Goal: Task Accomplishment & Management: Manage account settings

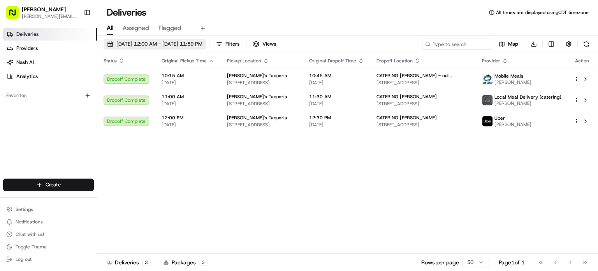
click at [191, 42] on span "08/19/2025 12:00 AM - 08/19/2025 11:59 PM" at bounding box center [159, 44] width 86 height 7
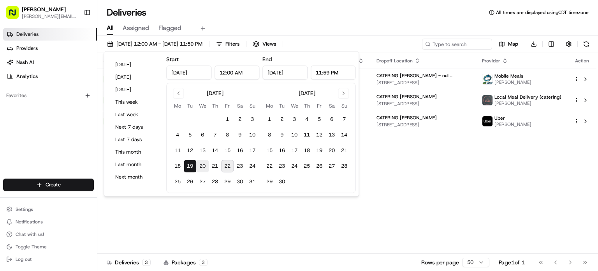
click at [204, 167] on button "20" at bounding box center [202, 166] width 12 height 12
type input "Aug 20, 2025"
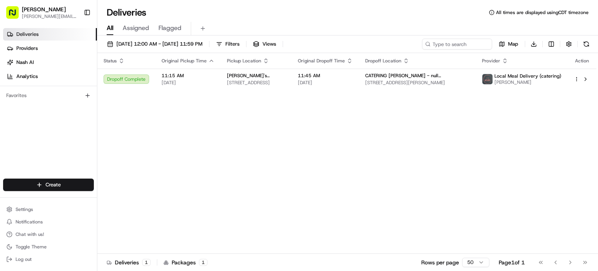
click at [412, 200] on div "Status Original Pickup Time Pickup Location Original Dropoff Time Dropoff Locat…" at bounding box center [346, 153] width 499 height 201
click at [203, 41] on span "08/20/2025 12:00 AM - 08/20/2025 11:59 PM" at bounding box center [159, 44] width 86 height 7
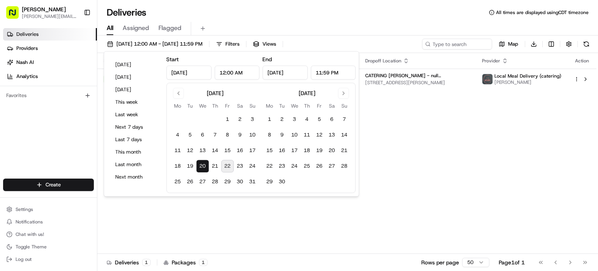
click at [227, 167] on button "22" at bounding box center [227, 166] width 12 height 12
type input "Aug 22, 2025"
click at [227, 167] on button "22" at bounding box center [227, 166] width 12 height 12
type input "Aug 22, 2025"
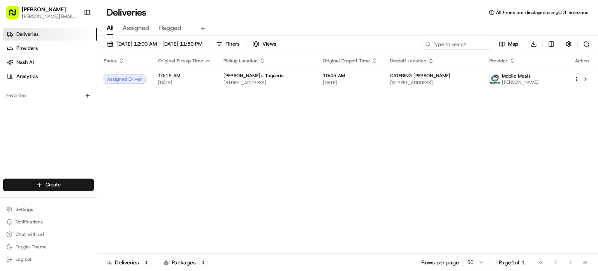
click at [436, 191] on div "Status Original Pickup Time Pickup Location Original Dropoff Time Dropoff Locat…" at bounding box center [346, 153] width 499 height 201
click at [187, 45] on span "08/22/2025 12:00 AM - 08/22/2025 11:59 PM" at bounding box center [159, 44] width 86 height 7
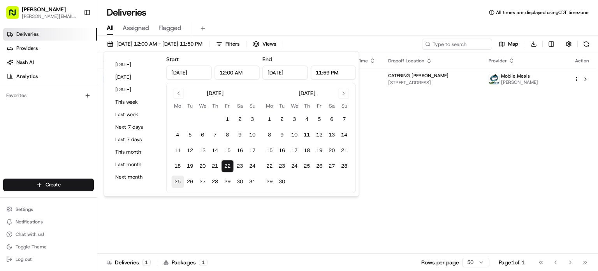
click at [176, 180] on button "25" at bounding box center [177, 181] width 12 height 12
type input "Aug 25, 2025"
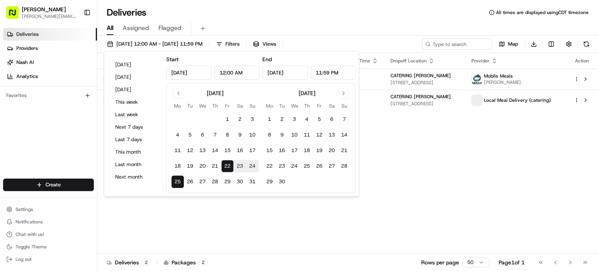
click at [176, 180] on button "25" at bounding box center [177, 181] width 12 height 12
type input "Aug 25, 2025"
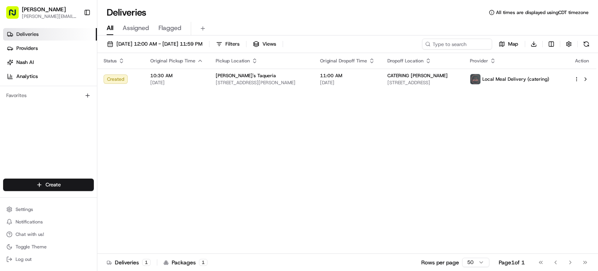
click at [490, 131] on div "Status Original Pickup Time Pickup Location Original Dropoff Time Dropoff Locat…" at bounding box center [346, 153] width 499 height 201
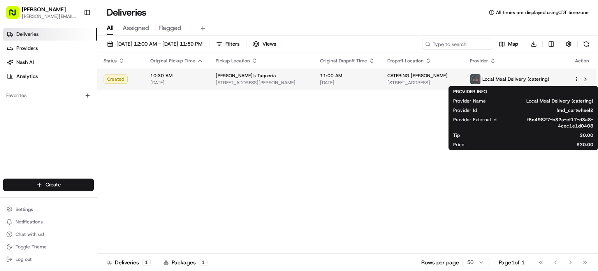
click at [512, 78] on span "Local Meal Delivery (catering)" at bounding box center [516, 79] width 67 height 6
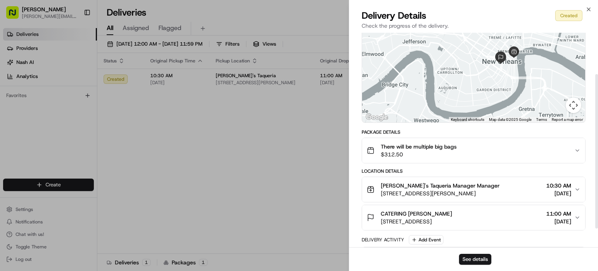
scroll to position [83, 0]
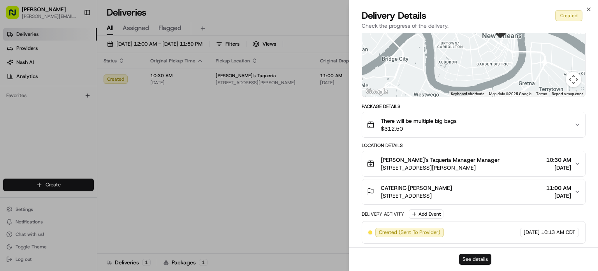
click at [477, 255] on button "See details" at bounding box center [475, 259] width 32 height 11
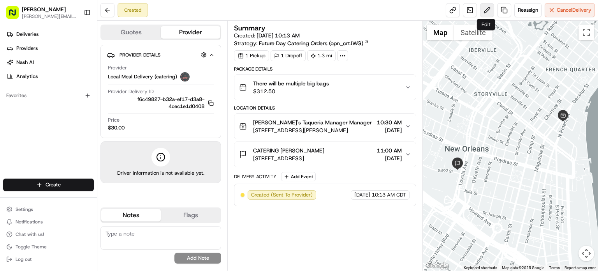
click at [482, 13] on button at bounding box center [487, 10] width 14 height 14
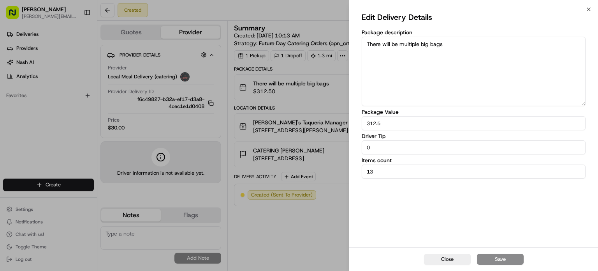
click at [386, 150] on input "0" at bounding box center [474, 147] width 224 height 14
type input "10.00"
click at [496, 261] on button "Save" at bounding box center [500, 259] width 47 height 11
